Goal: Navigation & Orientation: Find specific page/section

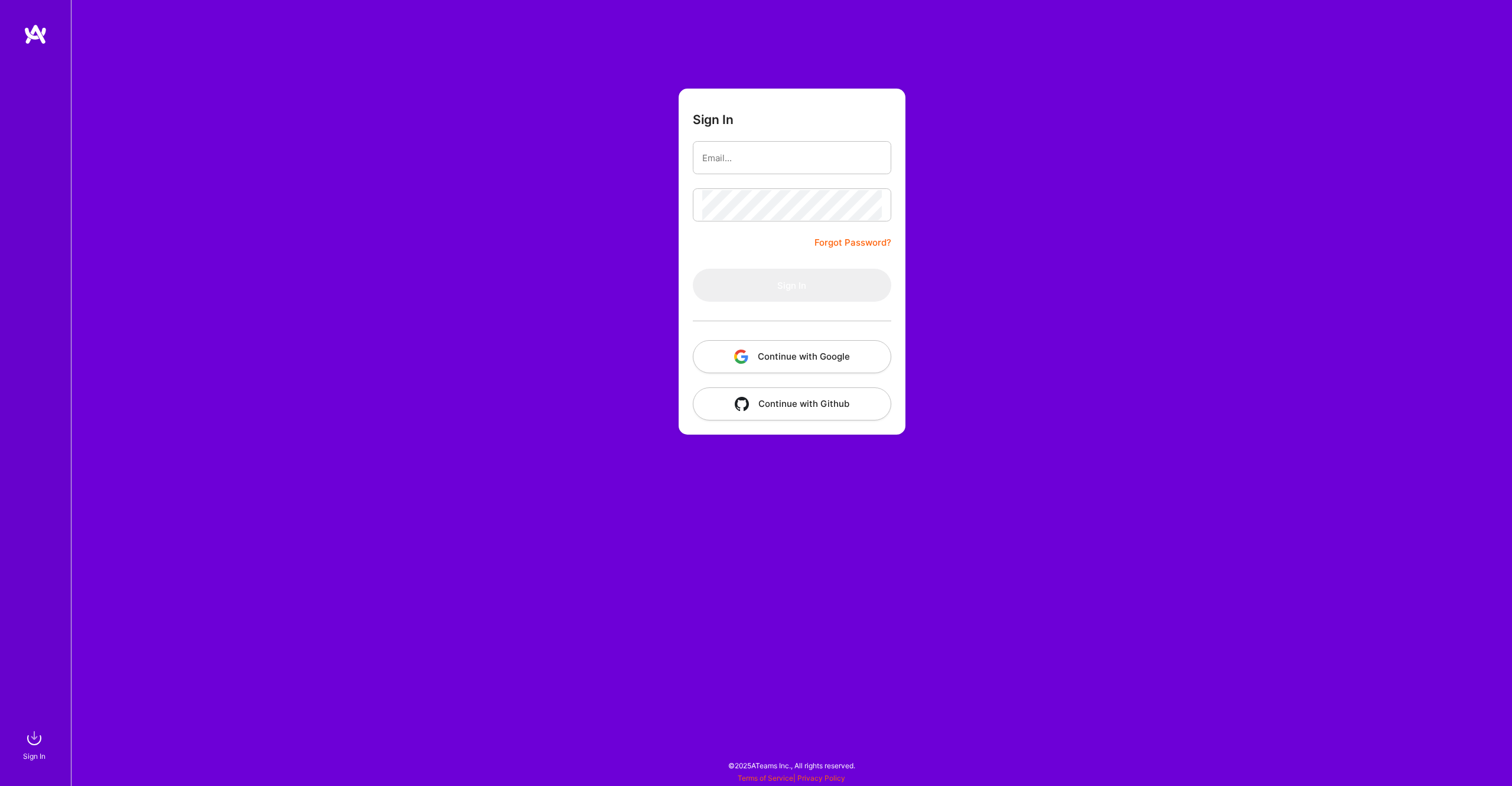
click at [816, 110] on form "Sign In Forgot Password? Sign In Continue with Google Continue with Github" at bounding box center [791, 262] width 226 height 346
click at [866, 160] on input "email" at bounding box center [791, 158] width 179 height 30
click at [0, 780] on com-1password-button at bounding box center [0, 780] width 0 height 0
type input "[EMAIL_ADDRESS][PERSON_NAME][DOMAIN_NAME]"
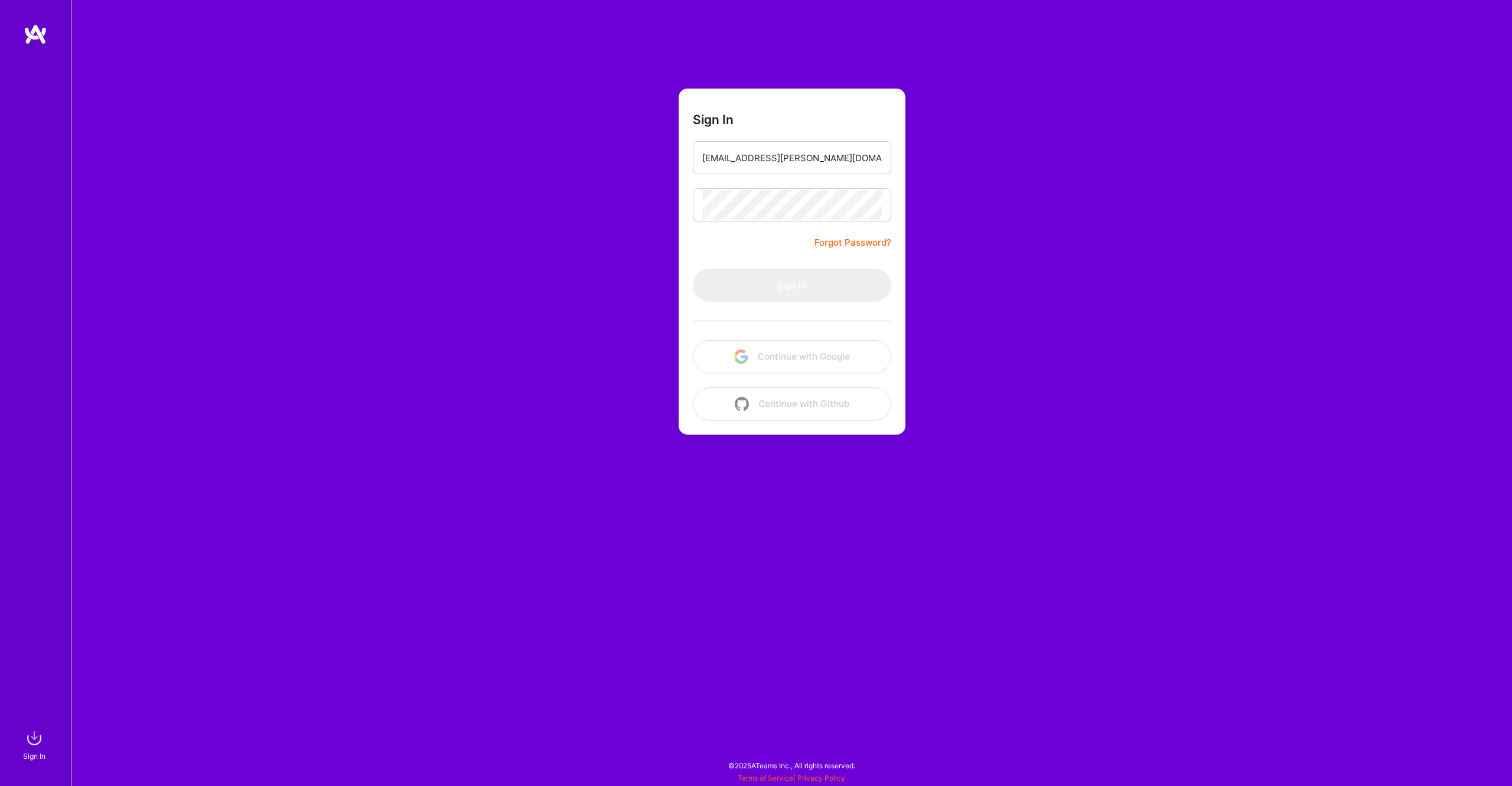
scroll to position [0, 60]
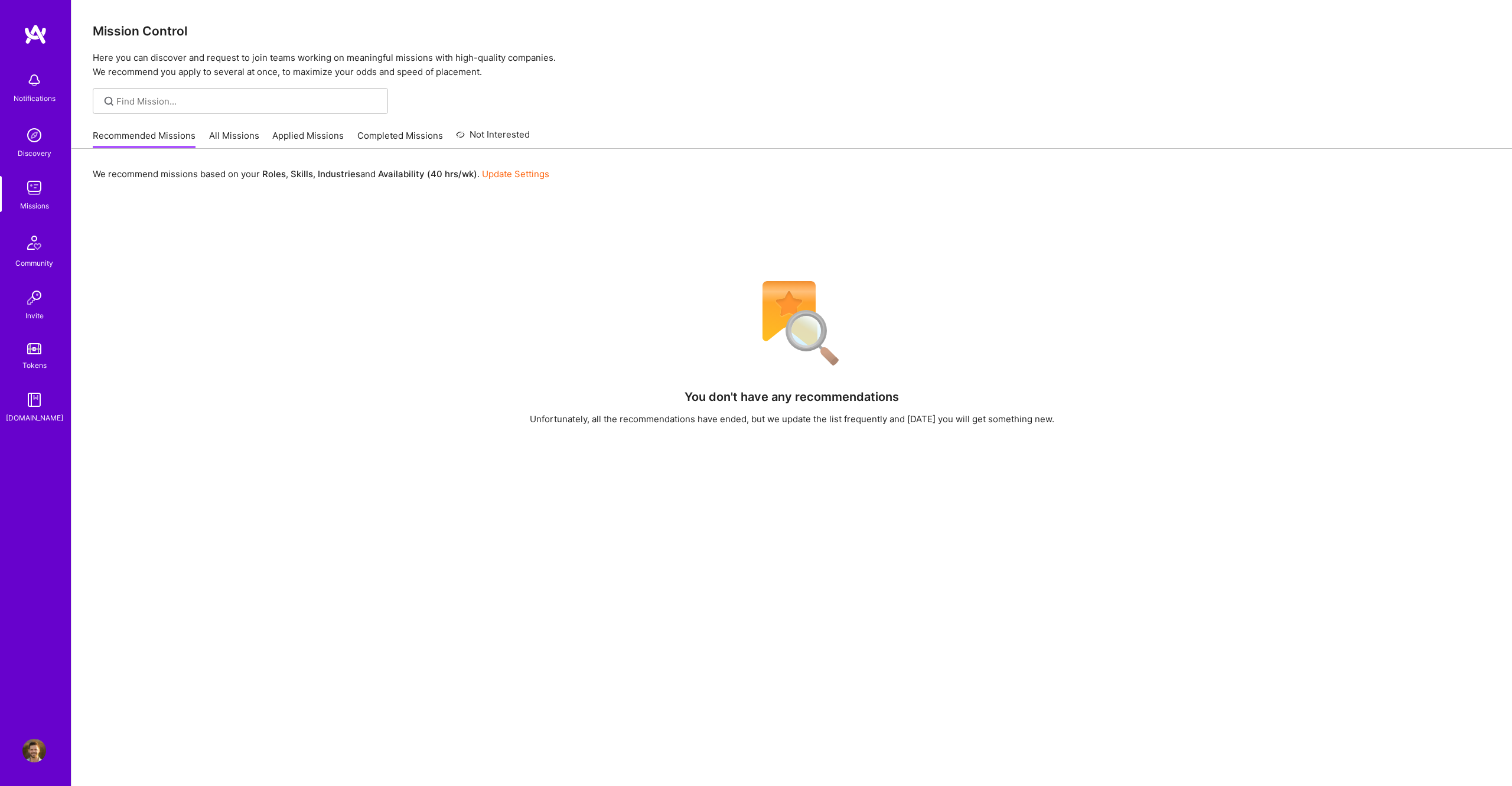
click at [398, 135] on link "Completed Missions" at bounding box center [400, 139] width 86 height 20
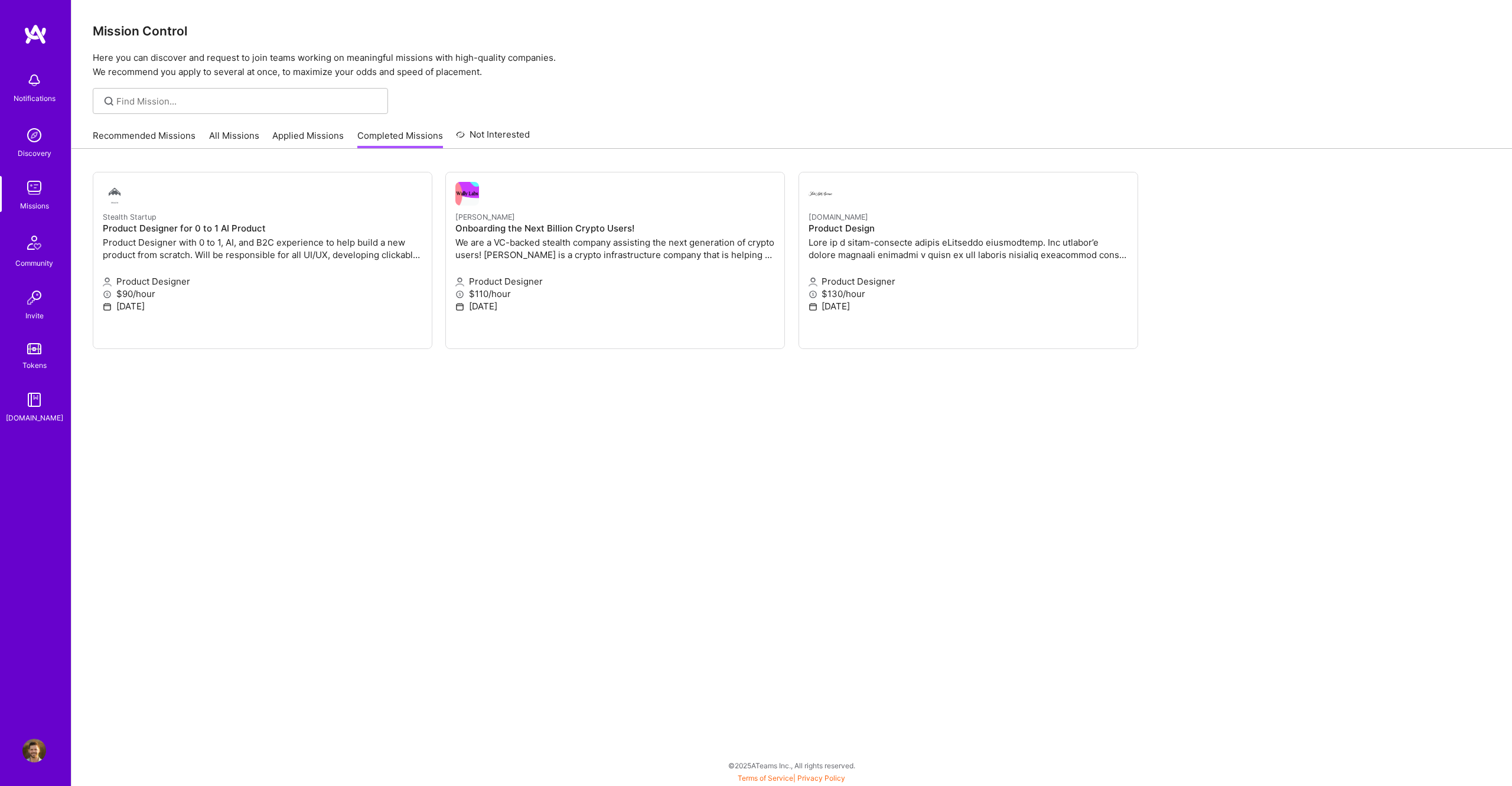
click at [602, 473] on div "Stealth Startup Product Designer for 0 to 1 AI Product Product Designer with 0 …" at bounding box center [791, 463] width 1440 height 629
click at [40, 132] on img at bounding box center [35, 135] width 24 height 24
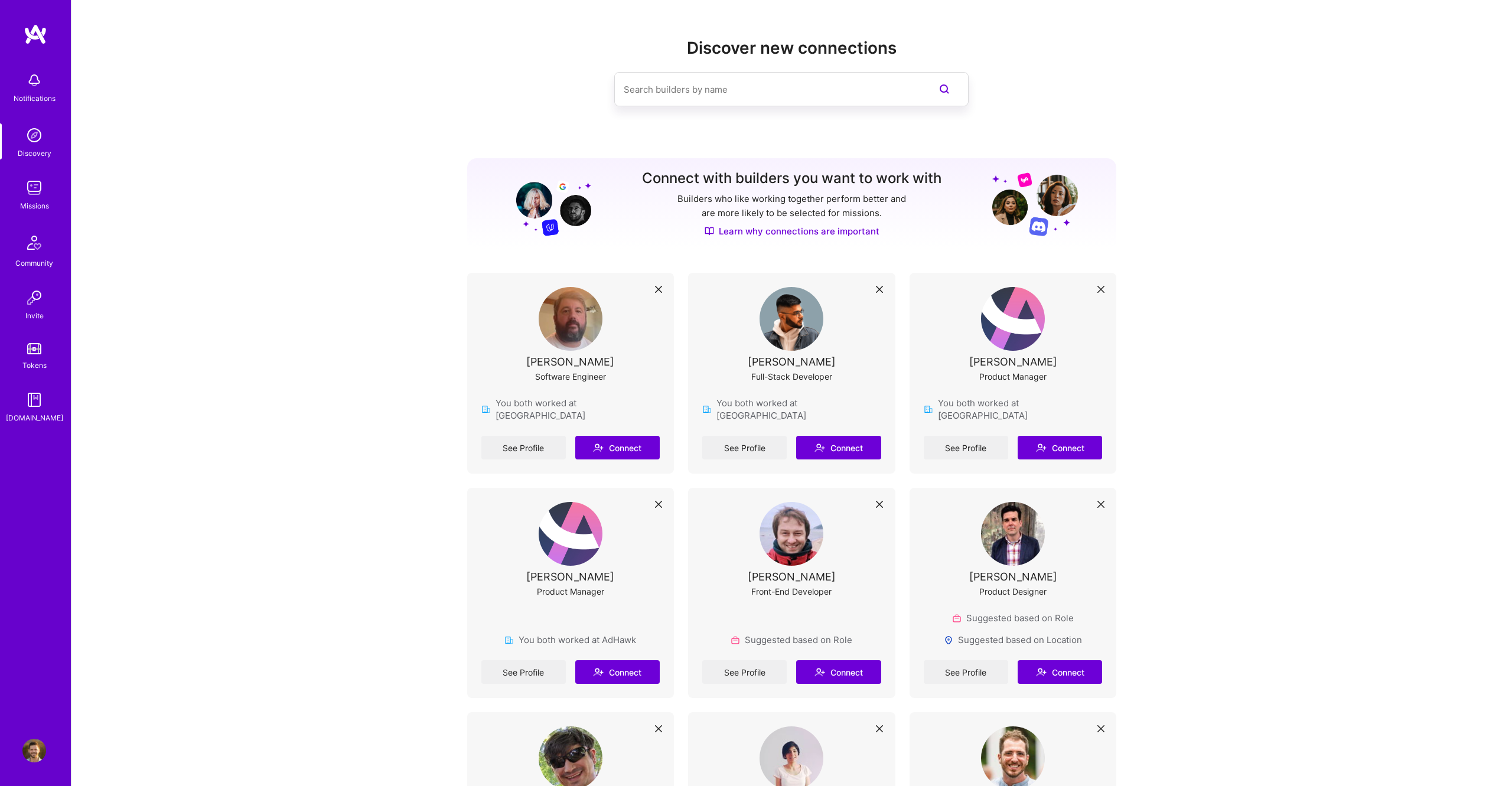
click at [32, 193] on img at bounding box center [35, 188] width 24 height 24
